Goal: Information Seeking & Learning: Learn about a topic

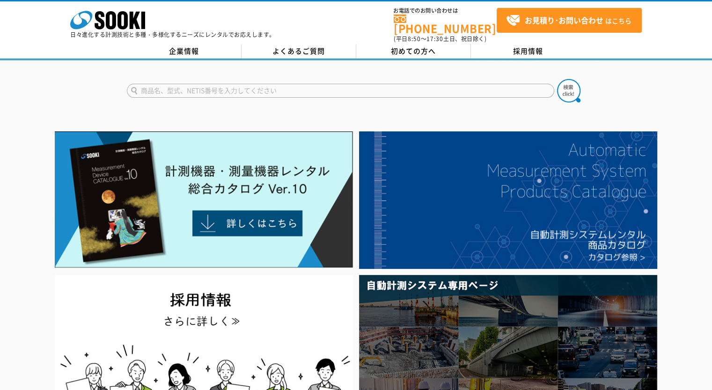
drag, startPoint x: 166, startPoint y: 87, endPoint x: 162, endPoint y: 90, distance: 5.0
click at [163, 91] on form at bounding box center [356, 92] width 459 height 26
type input "クイック"
click at [557, 79] on button at bounding box center [568, 90] width 23 height 23
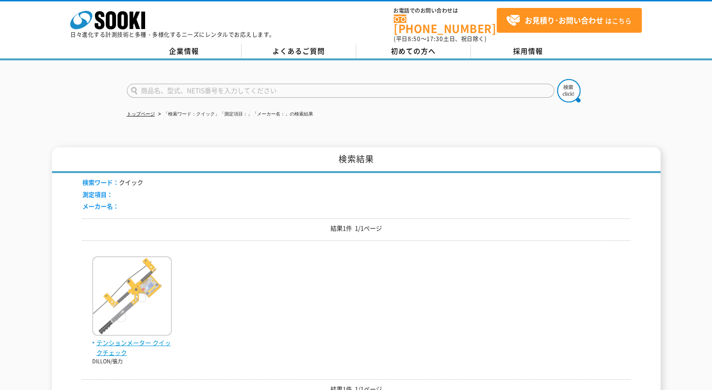
click at [123, 339] on span "テンションメーター クイックチェック" at bounding box center [132, 348] width 80 height 20
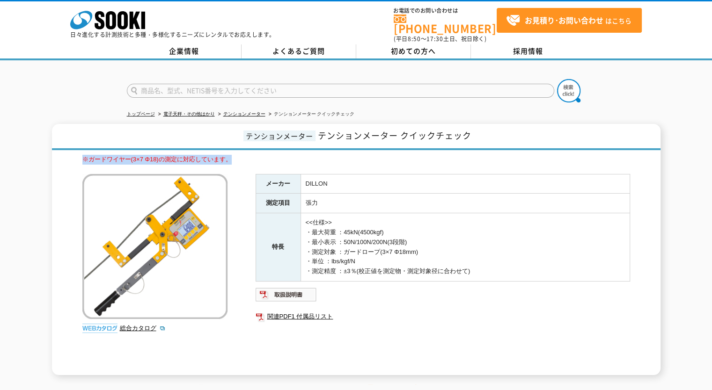
drag, startPoint x: 79, startPoint y: 150, endPoint x: 359, endPoint y: 126, distance: 281.8
click at [243, 155] on div "テンションメーター テンションメーター クイックチェック ※ガードワイヤー(3×7 Φ18)の測定に対応しています。 総合カタログ メーカー DILLON 測…" at bounding box center [356, 249] width 608 height 251
copy span "※ガードワイヤー(3×7 Φ18)の測定に対応しています。"
